Goal: Task Accomplishment & Management: Manage account settings

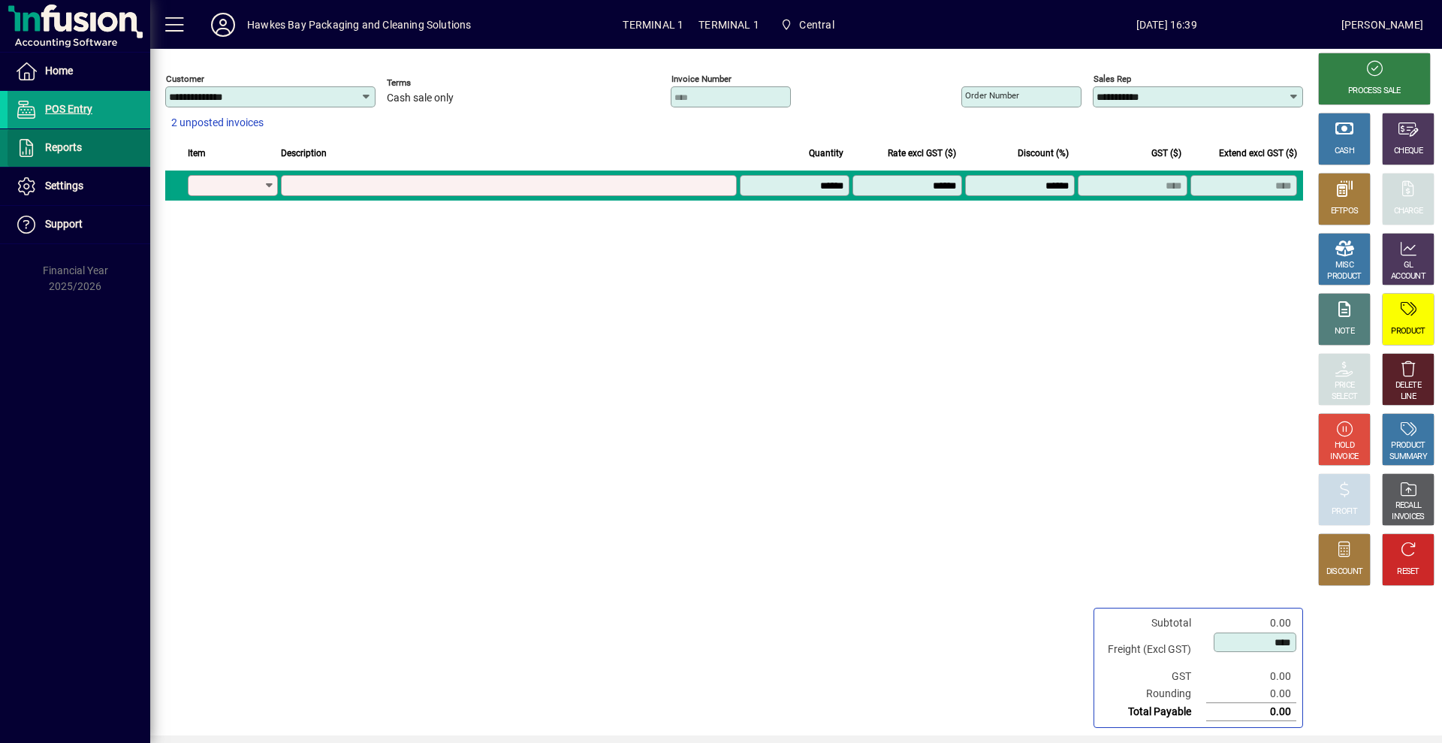
click at [72, 144] on span "Reports" at bounding box center [63, 147] width 37 height 12
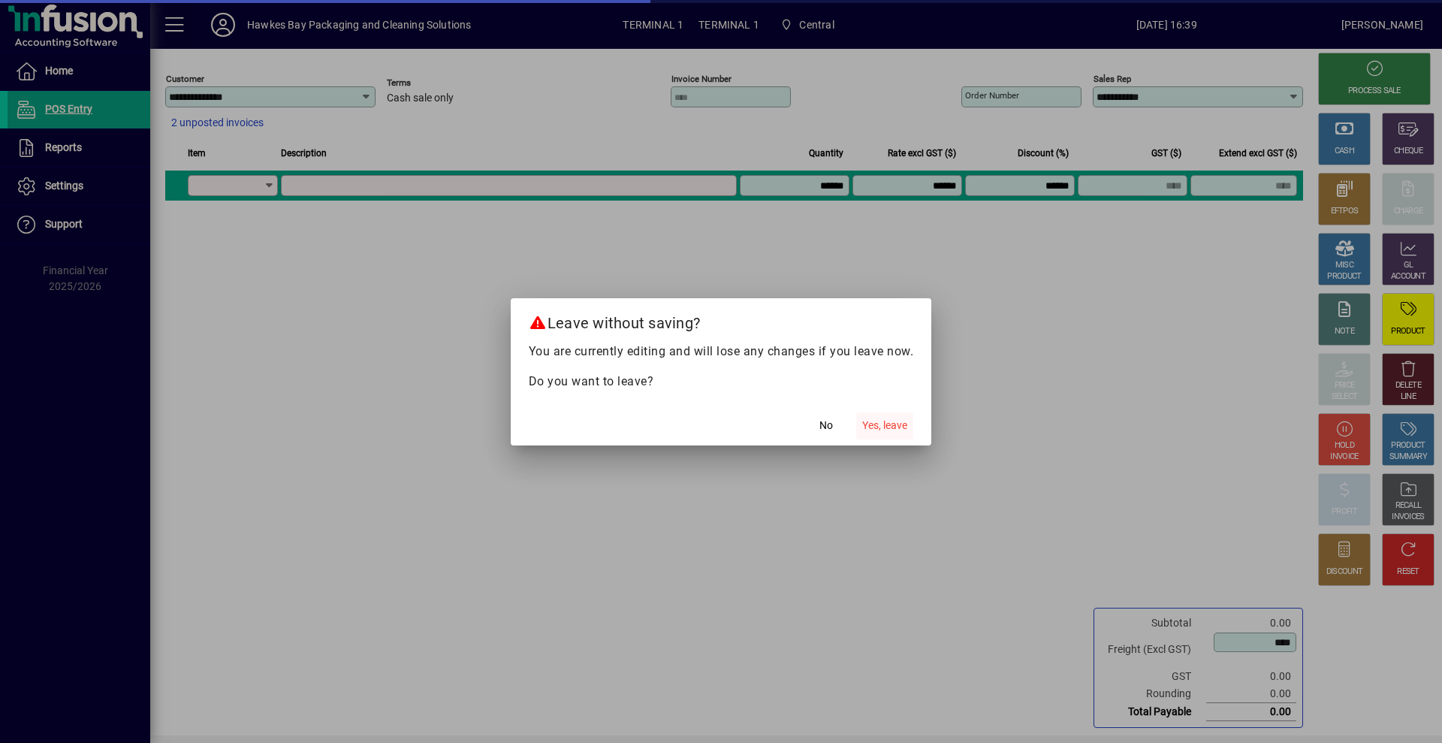
click at [892, 422] on span "Yes, leave" at bounding box center [884, 426] width 45 height 16
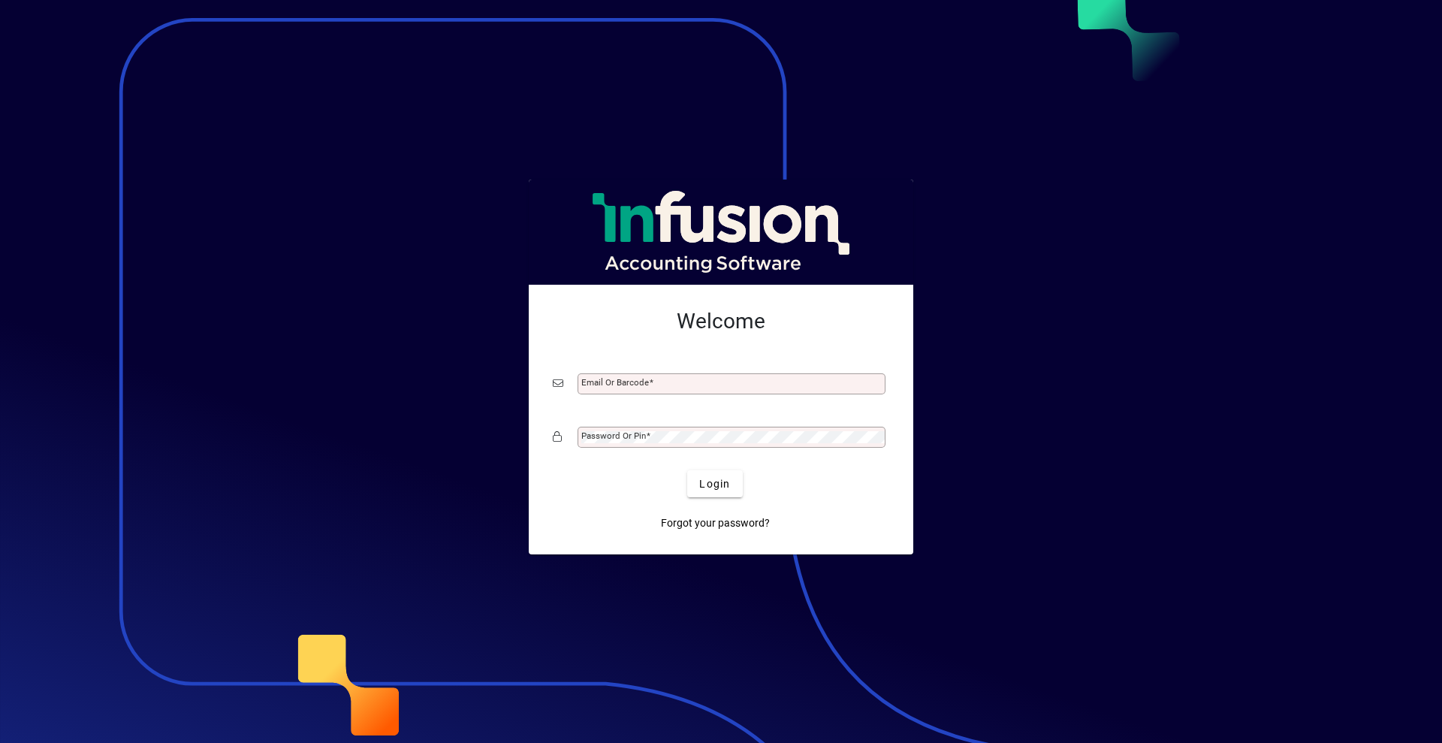
click at [694, 390] on input "Email or Barcode" at bounding box center [732, 384] width 303 height 12
click at [688, 387] on input "Email or Barcode" at bounding box center [732, 384] width 303 height 12
click at [717, 488] on span "Login" at bounding box center [714, 484] width 31 height 16
click at [696, 380] on input "Email or Barcode" at bounding box center [732, 384] width 303 height 12
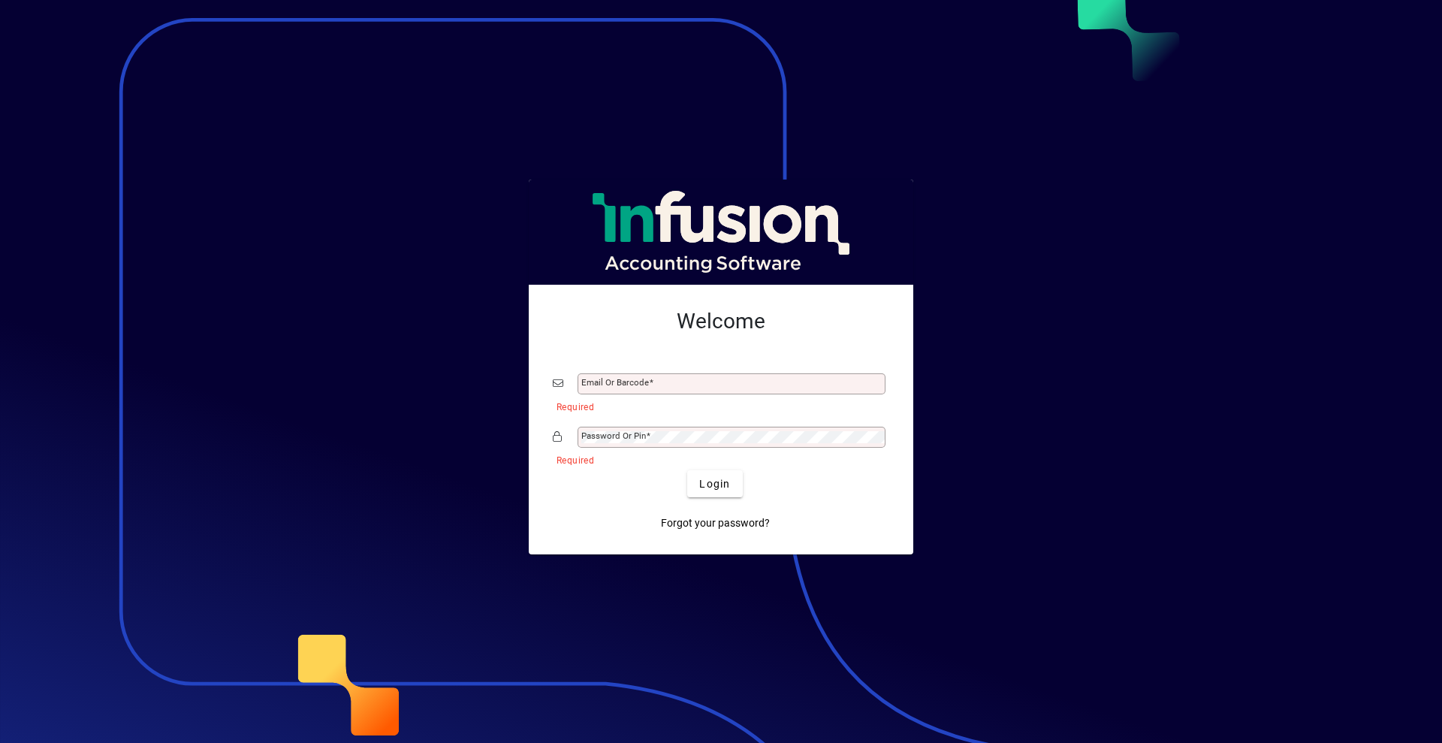
click at [696, 380] on input "Email or Barcode" at bounding box center [732, 384] width 303 height 12
click at [720, 400] on mat-form-field "Email or Barcode Required" at bounding box center [721, 392] width 337 height 45
click at [711, 387] on input "Email or Barcode" at bounding box center [732, 384] width 303 height 12
click at [718, 471] on span "submit" at bounding box center [714, 484] width 55 height 36
click at [663, 391] on div "Email or Barcode" at bounding box center [732, 383] width 308 height 21
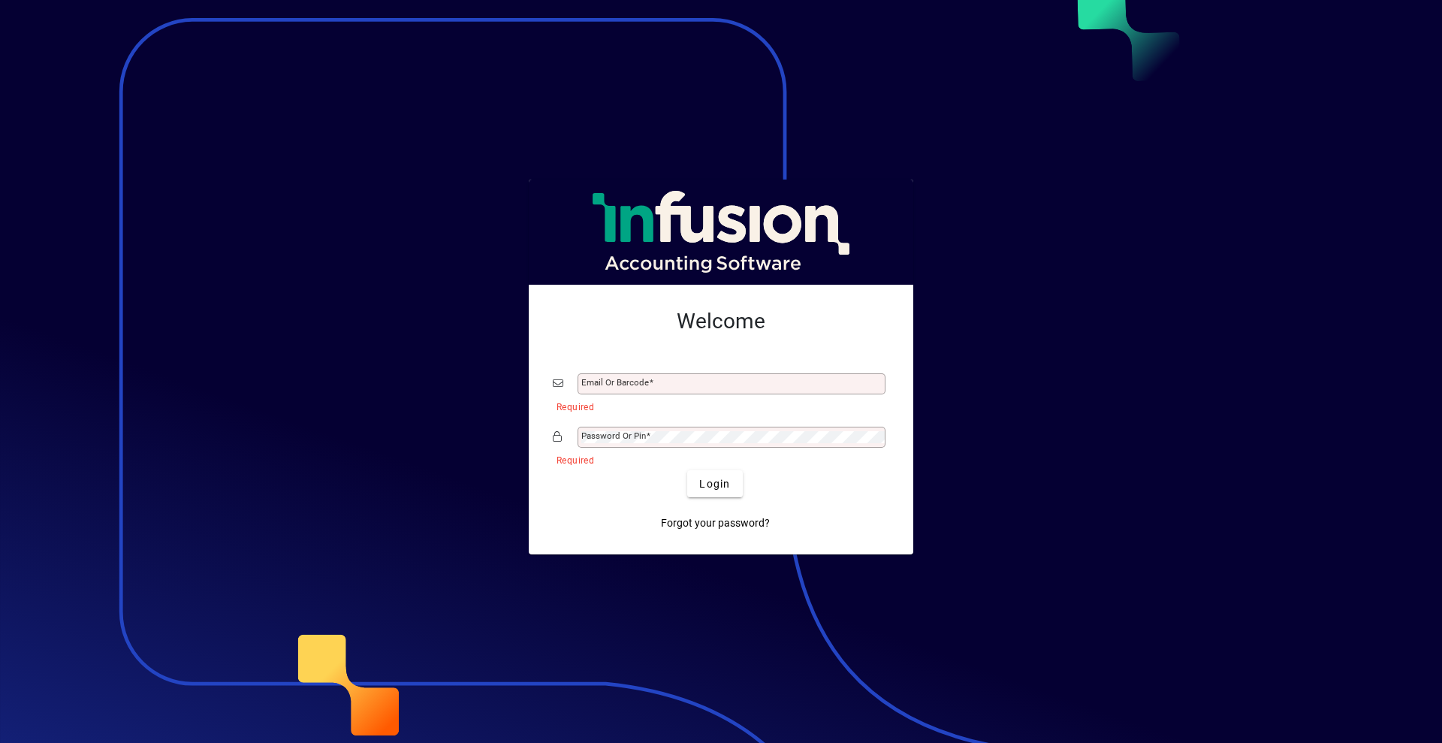
click at [669, 377] on div "Email or Barcode" at bounding box center [732, 383] width 308 height 21
click at [723, 395] on mat-form-field "Email or Barcode" at bounding box center [721, 392] width 337 height 45
click at [716, 387] on input "Email or Barcode" at bounding box center [732, 384] width 303 height 12
type input "**********"
click at [648, 432] on span at bounding box center [648, 435] width 5 height 11
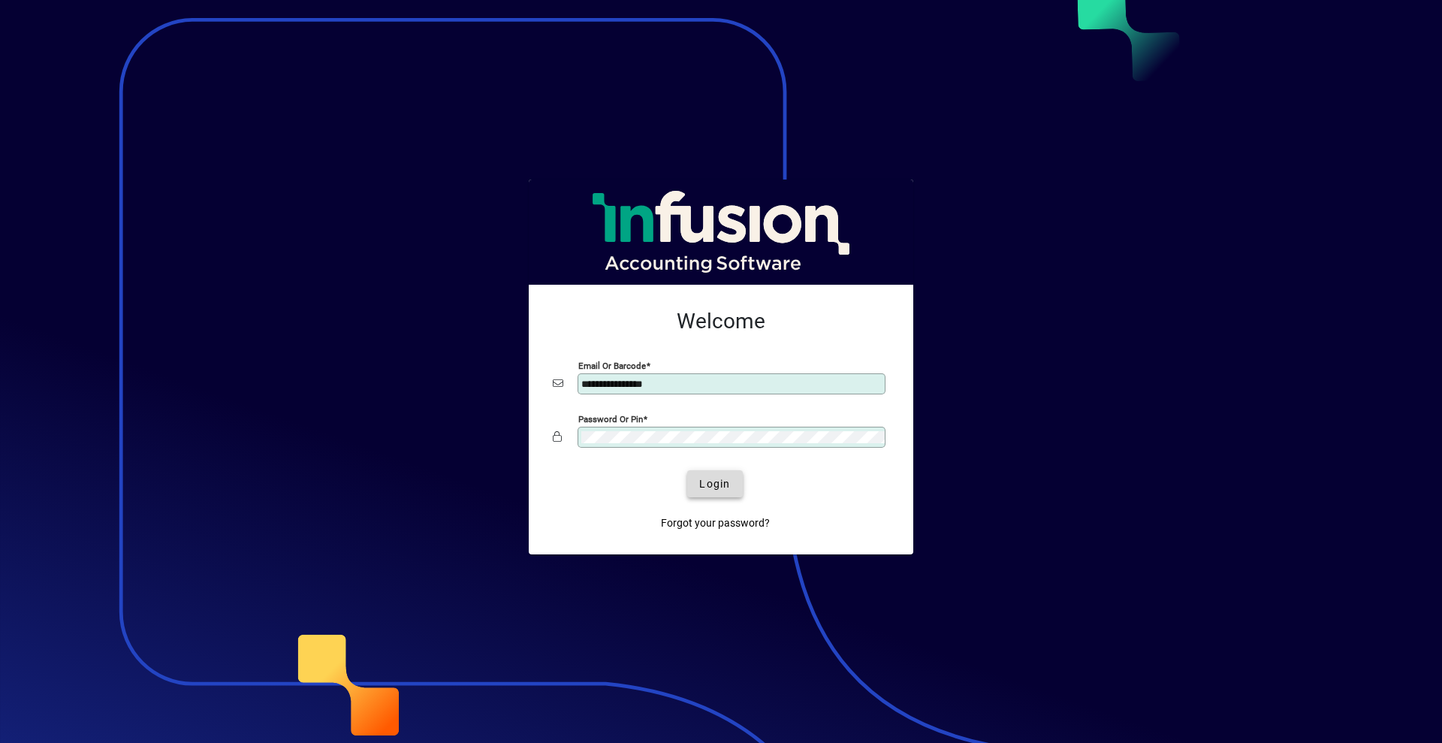
click at [717, 477] on span "Login" at bounding box center [714, 484] width 31 height 16
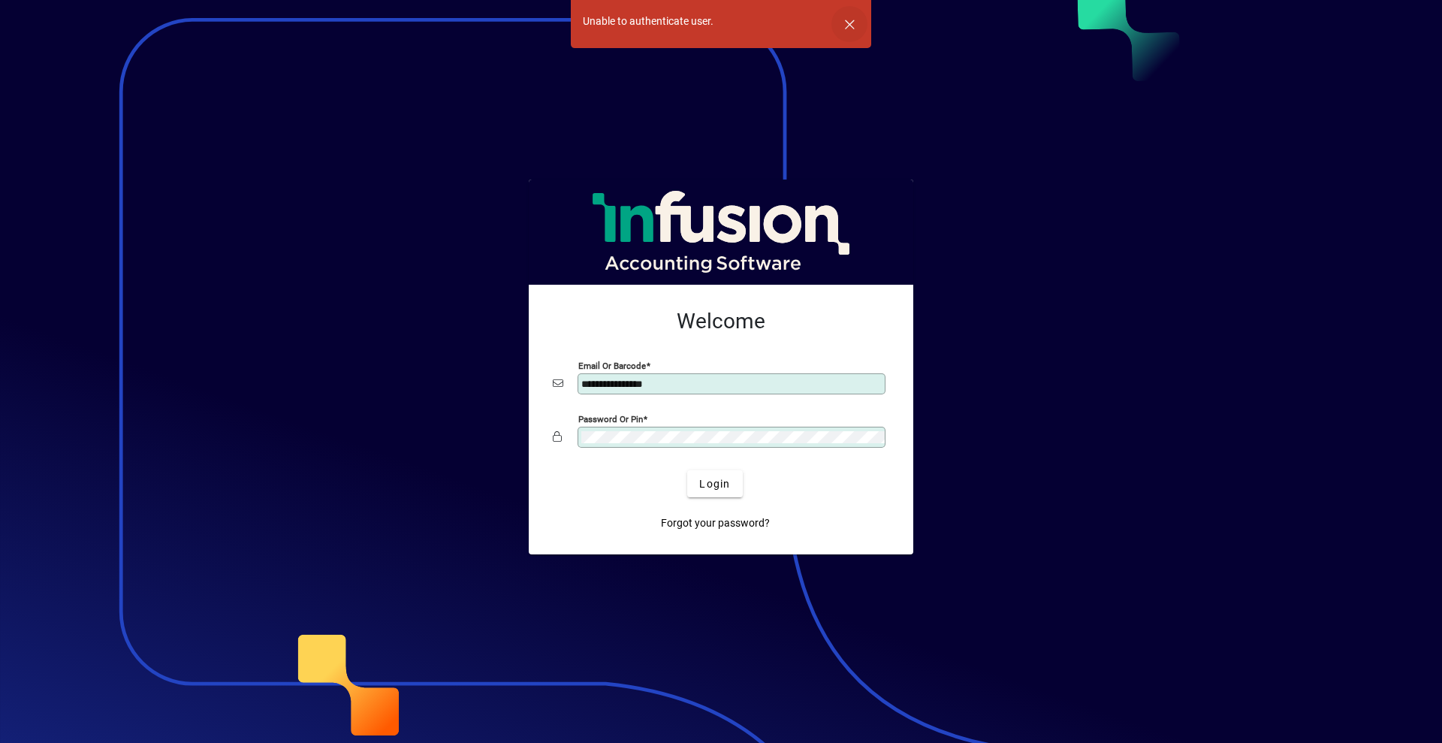
click at [844, 30] on span "button" at bounding box center [850, 24] width 36 height 36
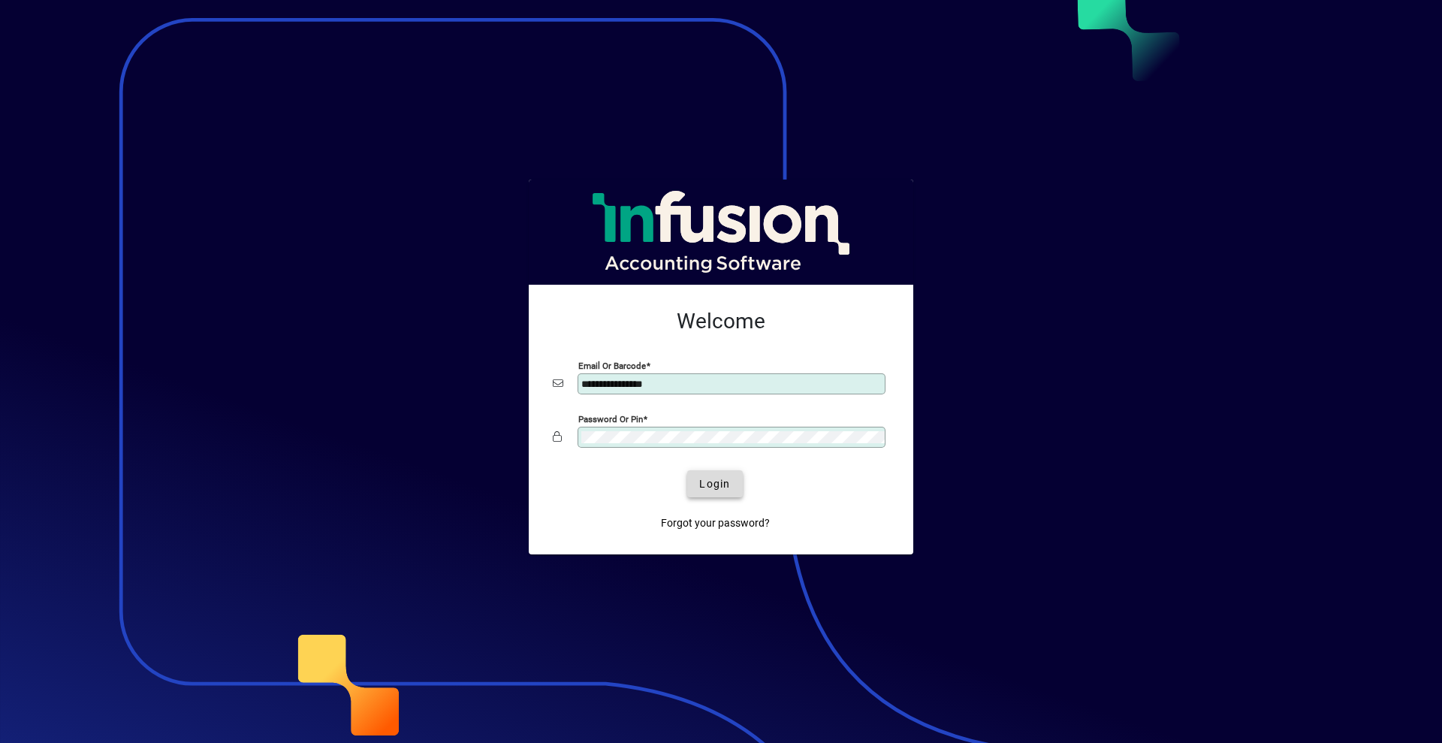
click at [725, 484] on span "Login" at bounding box center [714, 484] width 31 height 16
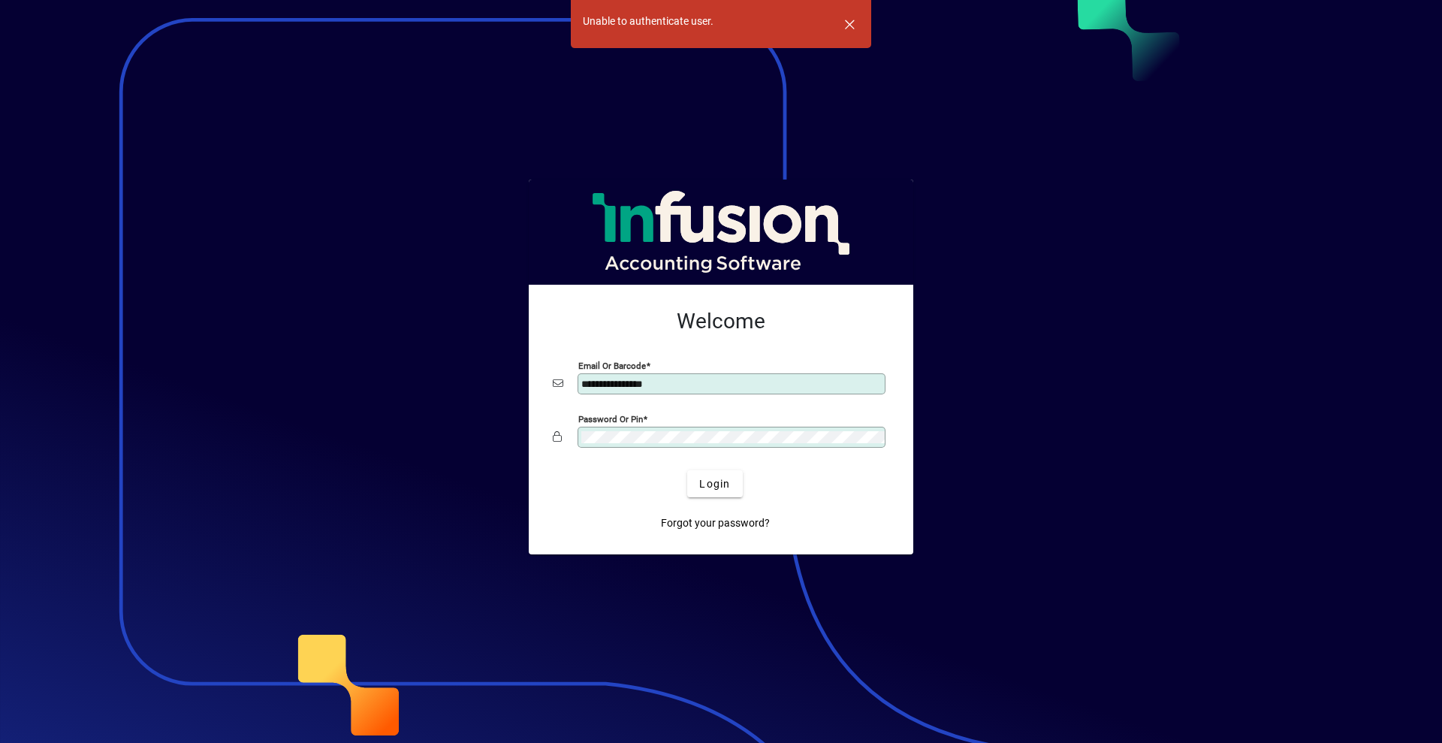
click at [530, 434] on div "**********" at bounding box center [721, 420] width 385 height 270
click at [705, 487] on span "Login" at bounding box center [714, 484] width 31 height 16
click at [844, 20] on span "button" at bounding box center [850, 24] width 36 height 36
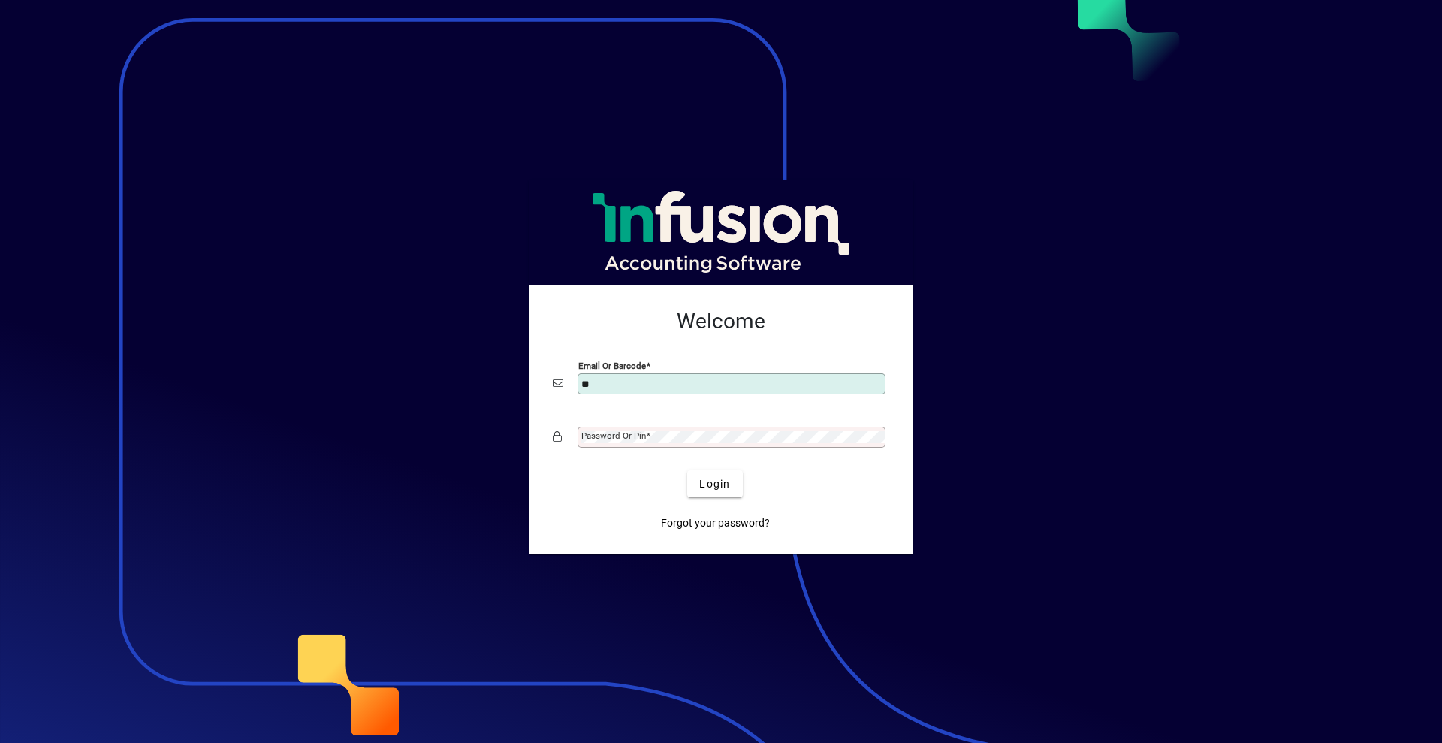
type input "*"
type input "**********"
click at [717, 481] on span "Login" at bounding box center [714, 484] width 31 height 16
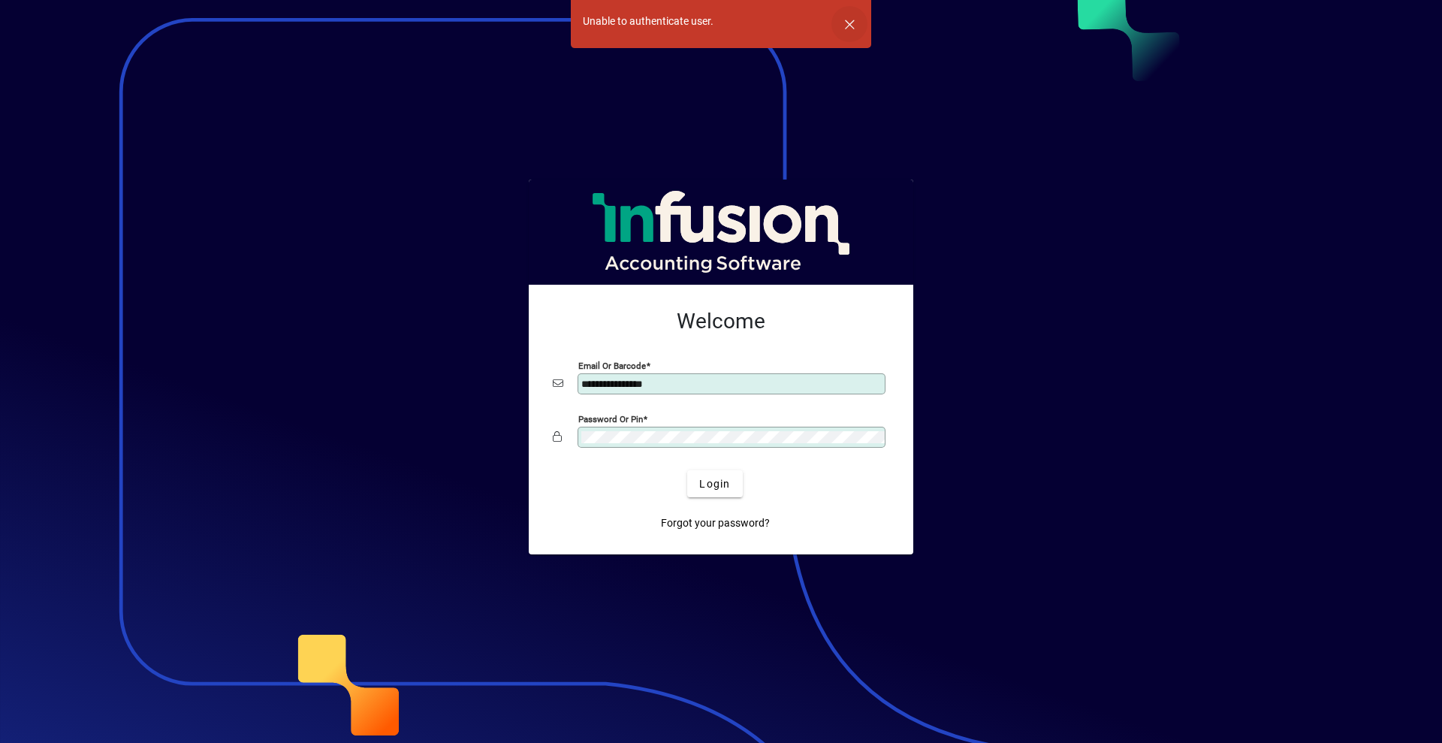
click at [845, 24] on span "button" at bounding box center [850, 24] width 36 height 36
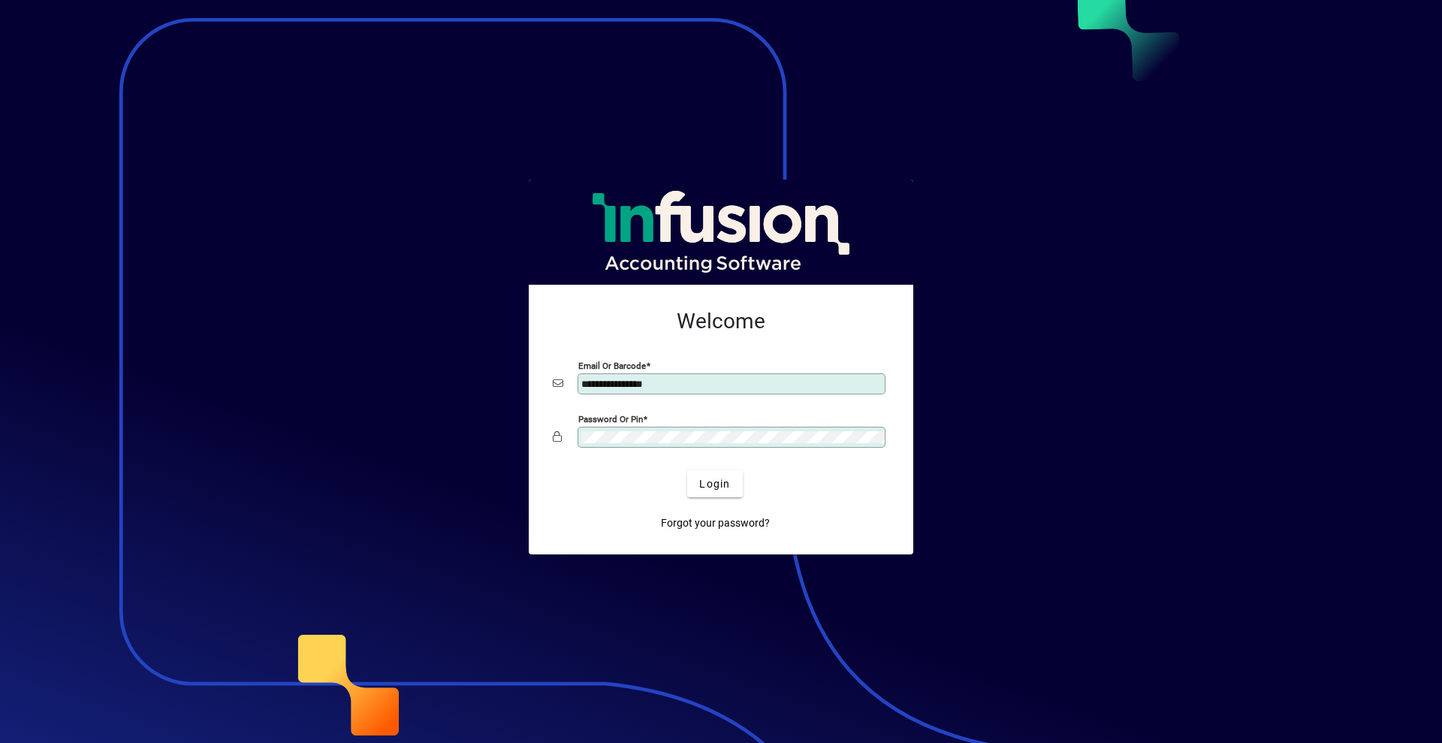
click at [564, 434] on div "Password or Pin" at bounding box center [721, 437] width 337 height 29
click at [709, 483] on span "Login" at bounding box center [714, 484] width 31 height 16
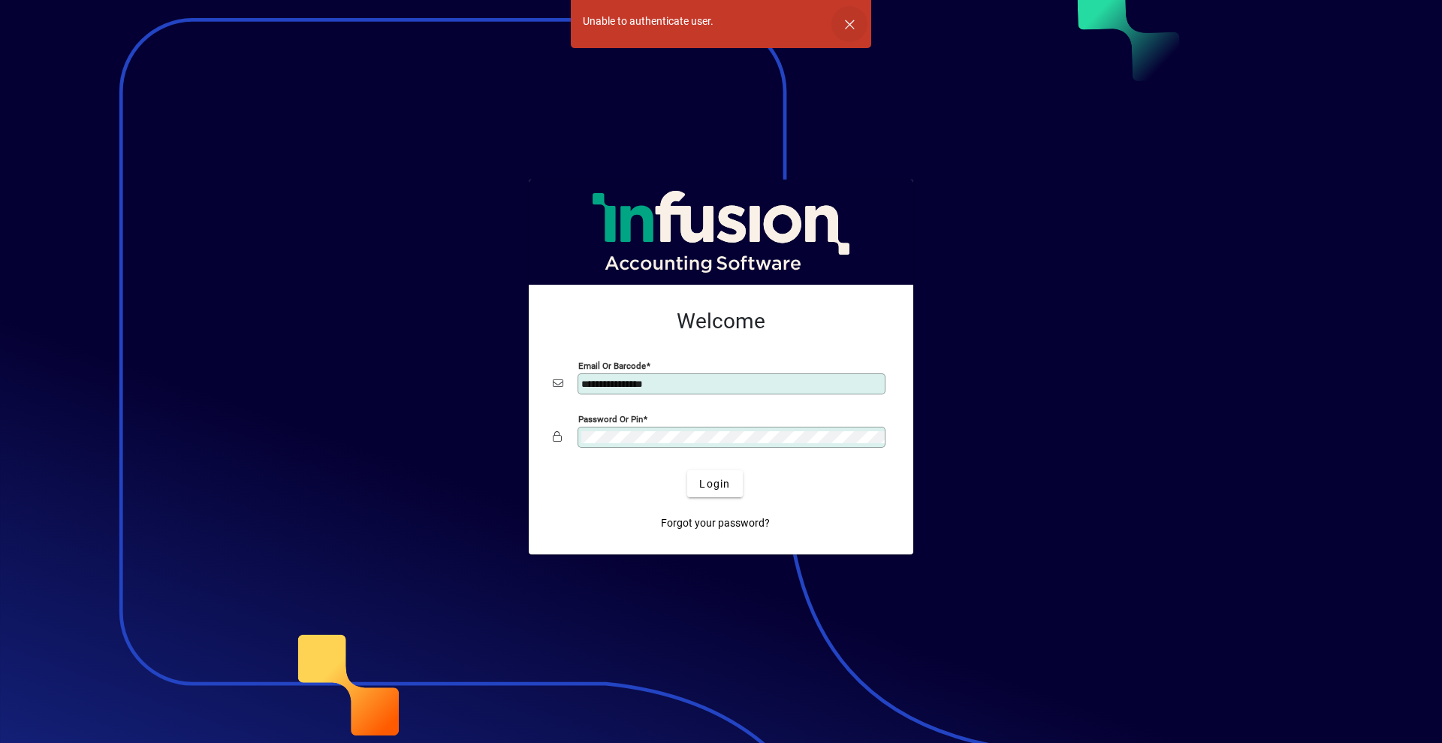
click at [844, 28] on span "button" at bounding box center [850, 24] width 36 height 36
